Goal: Navigation & Orientation: Find specific page/section

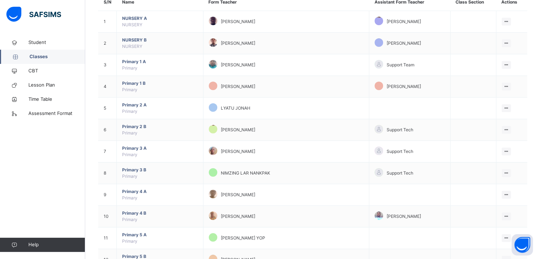
scroll to position [74, 0]
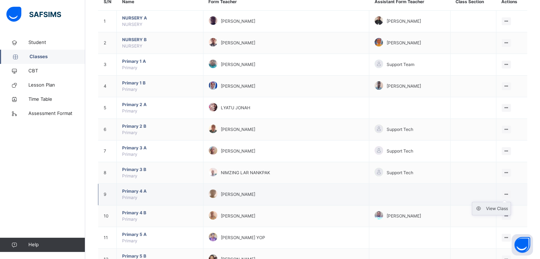
click at [499, 208] on div "View Class" at bounding box center [497, 208] width 22 height 7
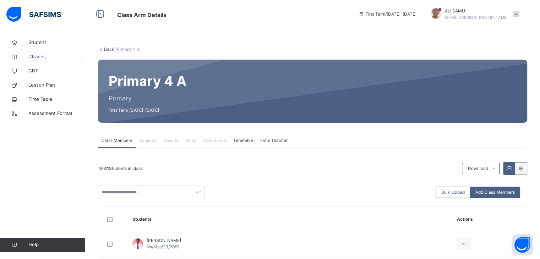
click at [38, 56] on span "Classes" at bounding box center [56, 56] width 57 height 7
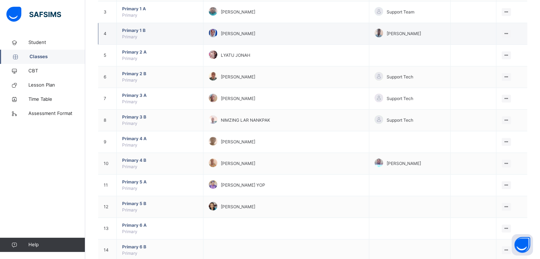
scroll to position [134, 0]
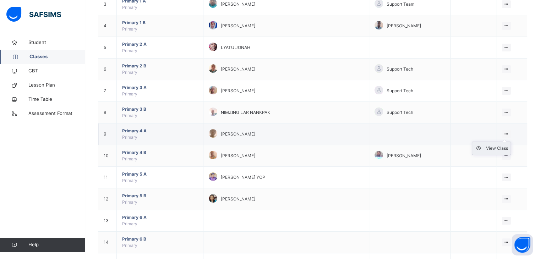
click at [504, 147] on div "View Class" at bounding box center [497, 148] width 22 height 7
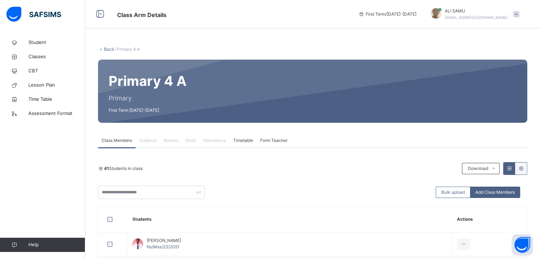
drag, startPoint x: 162, startPoint y: 162, endPoint x: 173, endPoint y: 186, distance: 25.9
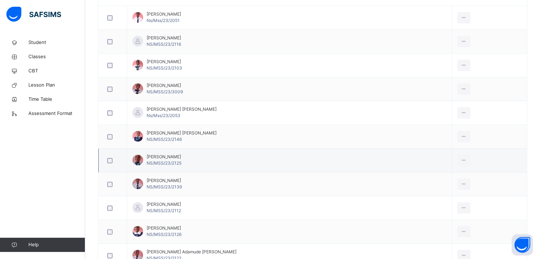
drag, startPoint x: 204, startPoint y: 159, endPoint x: 206, endPoint y: 169, distance: 10.2
click at [206, 169] on td "[PERSON_NAME] NS/MSS/23/2125" at bounding box center [289, 161] width 325 height 24
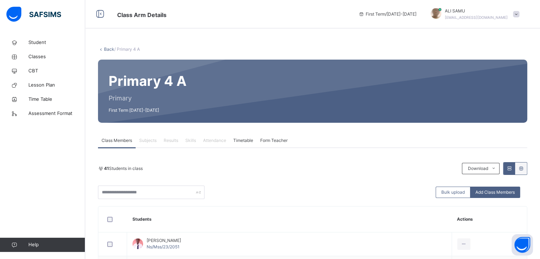
scroll to position [0, 0]
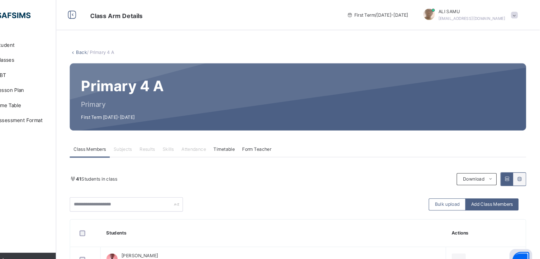
drag, startPoint x: 539, startPoint y: 2, endPoint x: 495, endPoint y: 19, distance: 47.0
click at [495, 19] on div "First Term / [DATE]-[DATE] [PERSON_NAME] [EMAIL_ADDRESS][DOMAIN_NAME]" at bounding box center [447, 14] width 185 height 28
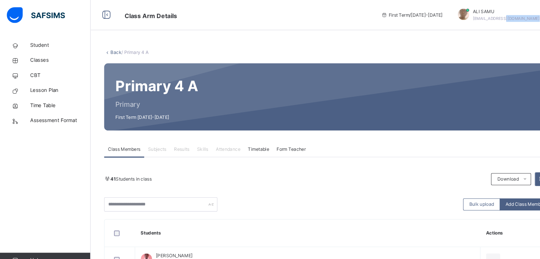
drag, startPoint x: 495, startPoint y: 19, endPoint x: 421, endPoint y: -21, distance: 84.0
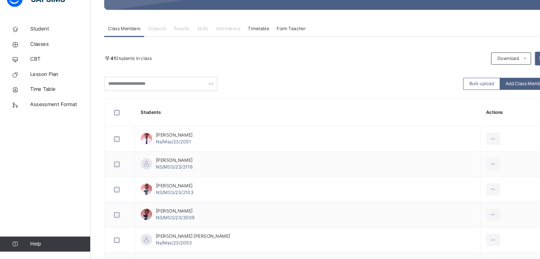
scroll to position [113, 0]
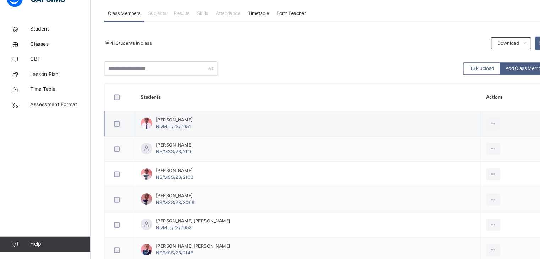
click at [133, 121] on td "[PERSON_NAME] Ns/Mss/23/2051" at bounding box center [289, 132] width 325 height 24
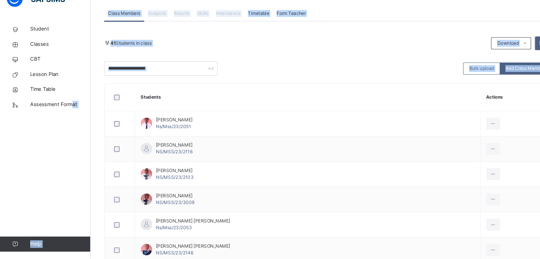
drag, startPoint x: 13, startPoint y: 274, endPoint x: 22, endPoint y: 272, distance: 9.9
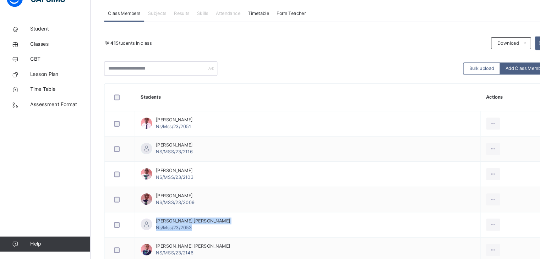
drag, startPoint x: 212, startPoint y: 219, endPoint x: 159, endPoint y: 64, distance: 163.8
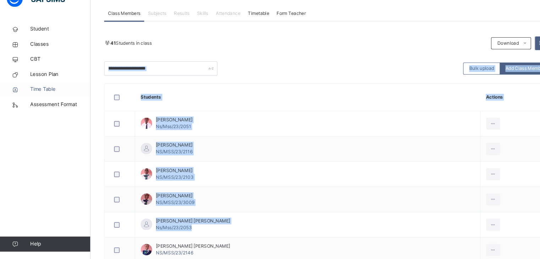
click at [0, 104] on link "Time Table" at bounding box center [42, 99] width 85 height 14
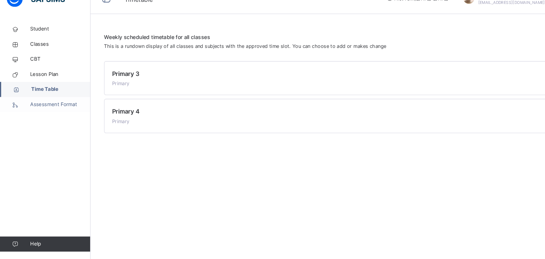
click at [77, 112] on span "Assessment Format" at bounding box center [56, 113] width 57 height 7
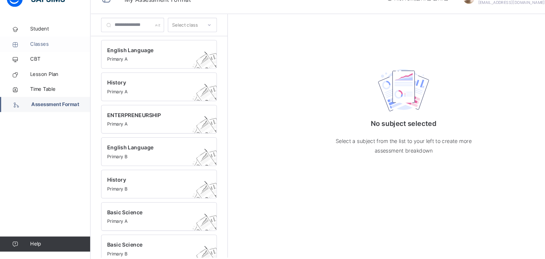
click at [67, 56] on span "Classes" at bounding box center [56, 56] width 57 height 7
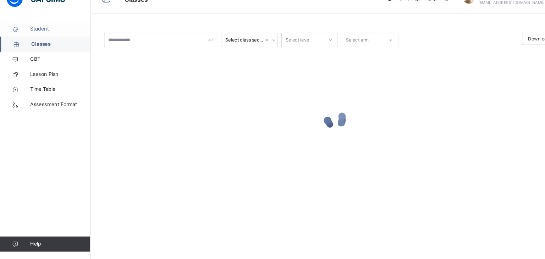
click at [45, 42] on span "Student" at bounding box center [56, 42] width 57 height 7
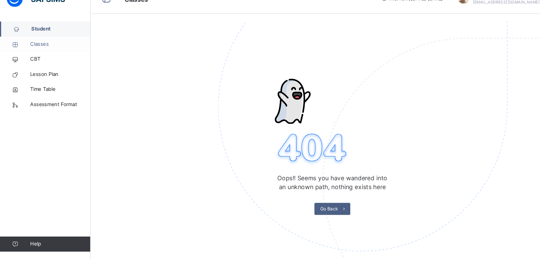
click at [43, 58] on span "Classes" at bounding box center [56, 56] width 57 height 7
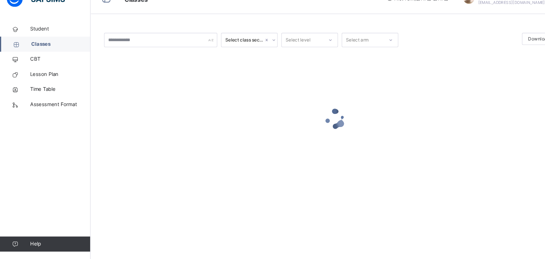
click at [43, 58] on span "Classes" at bounding box center [57, 56] width 56 height 7
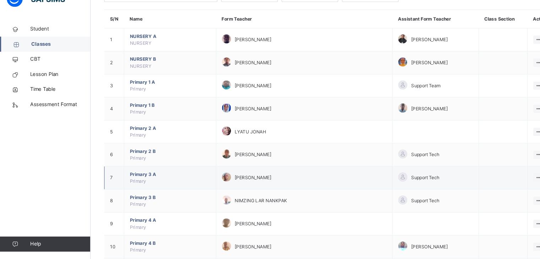
scroll to position [57, 0]
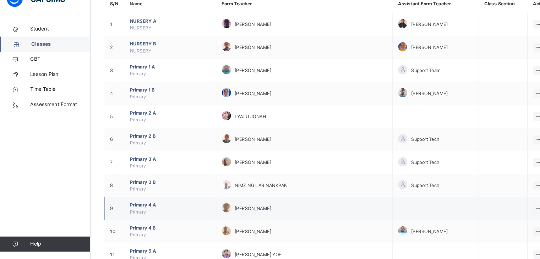
click at [144, 211] on td "Primary 4 A Primary" at bounding box center [160, 212] width 87 height 22
click at [164, 206] on span "Primary 4 A" at bounding box center [160, 208] width 76 height 6
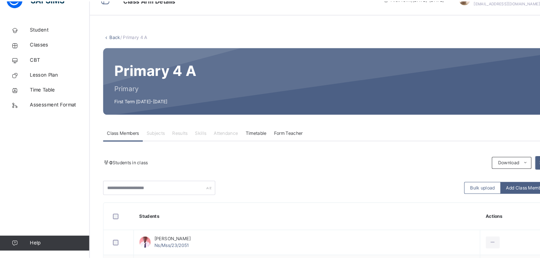
scroll to position [57, 0]
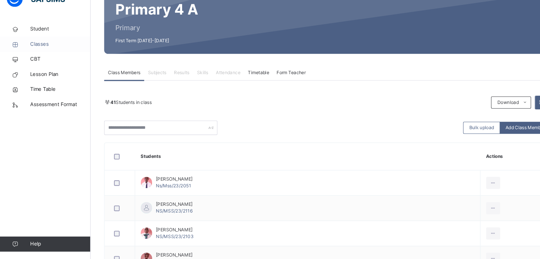
click at [39, 56] on span "Classes" at bounding box center [56, 56] width 57 height 7
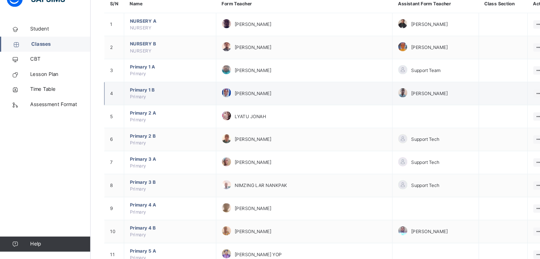
scroll to position [88, 0]
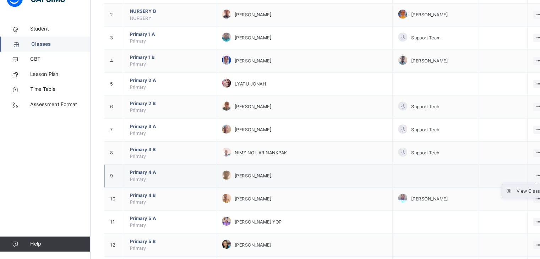
click at [499, 193] on div "View Class" at bounding box center [497, 194] width 22 height 7
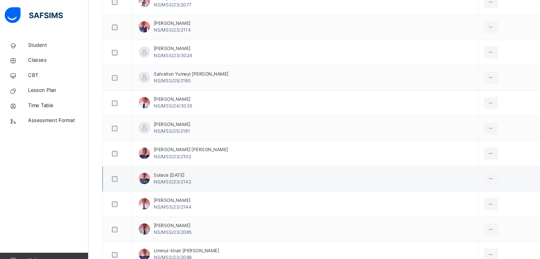
scroll to position [956, 0]
click at [471, 141] on td "View Profile Remove from Class Transfer Student" at bounding box center [489, 145] width 75 height 24
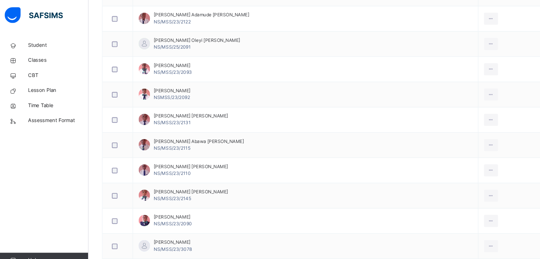
scroll to position [463, 0]
